Goal: Find specific page/section: Find specific page/section

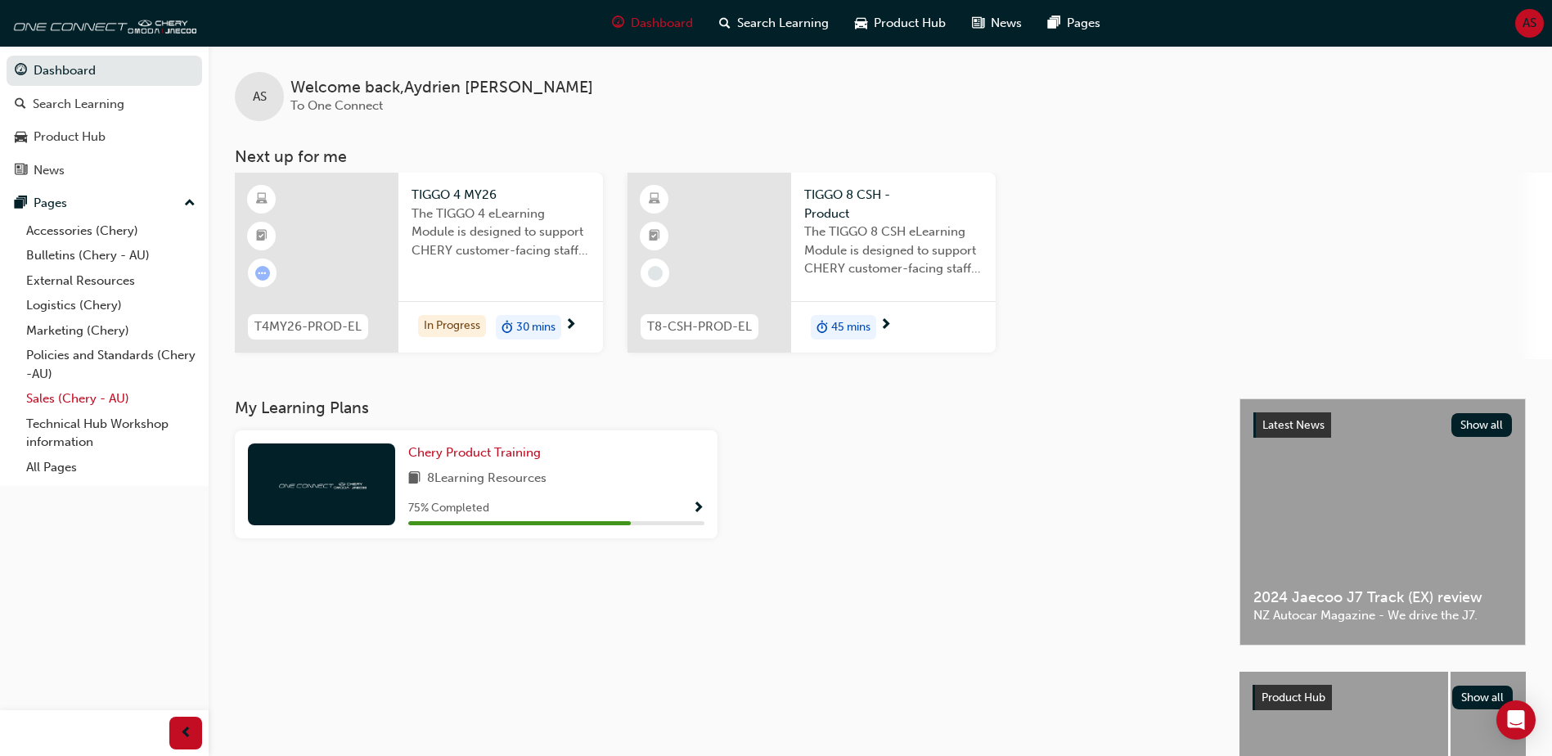
click at [71, 402] on link "Sales (Chery - AU)" at bounding box center [111, 398] width 182 height 25
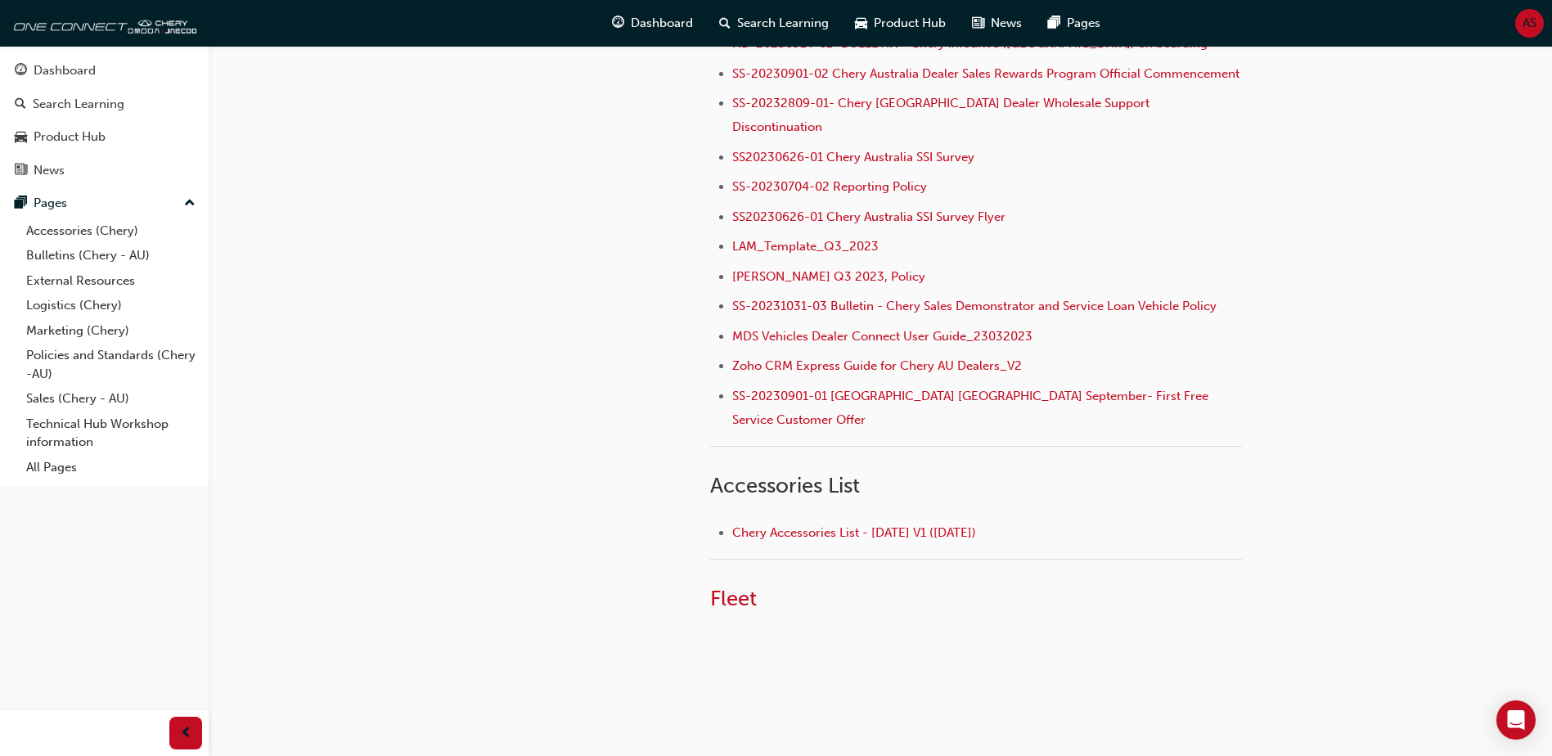
scroll to position [520, 0]
click at [747, 583] on span "Fleet" at bounding box center [733, 595] width 47 height 25
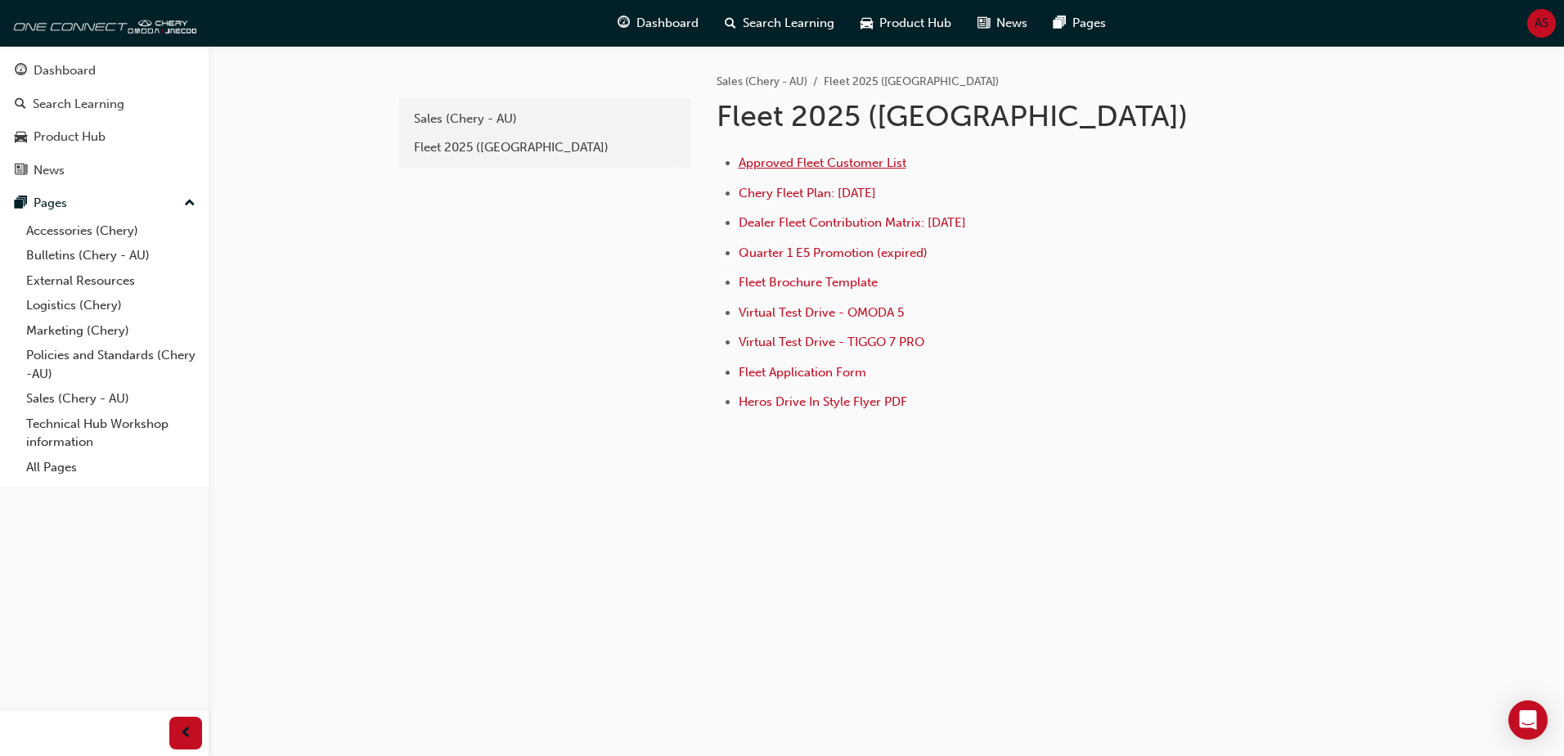
click at [778, 164] on span "Approved Fleet Customer List" at bounding box center [823, 162] width 168 height 15
